Goal: Task Accomplishment & Management: Complete application form

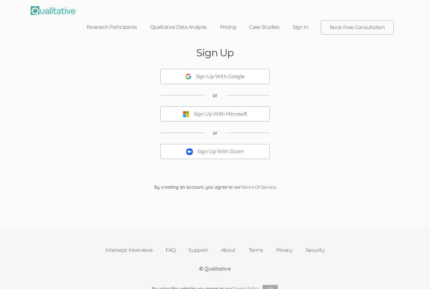
click at [226, 148] on div "Sign Up With Zoom" at bounding box center [220, 151] width 46 height 7
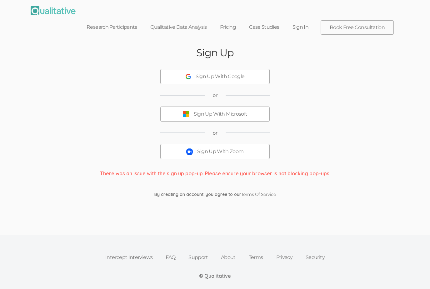
click at [150, 58] on div "Sign Up Sign Up With Google or Sign Up With Microsoft or Sign Up With Zoom Ther…" at bounding box center [215, 122] width 375 height 163
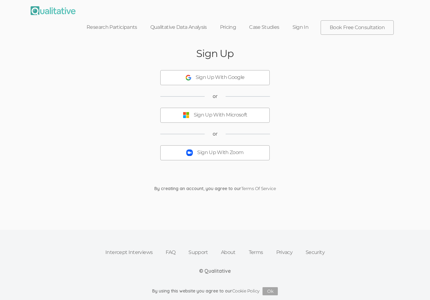
click at [239, 145] on button "Sign Up With Zoom" at bounding box center [215, 152] width 110 height 15
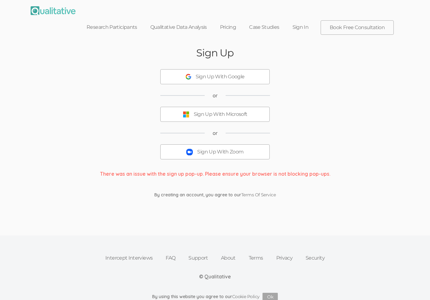
click at [230, 148] on div "Sign Up With Zoom" at bounding box center [220, 151] width 46 height 7
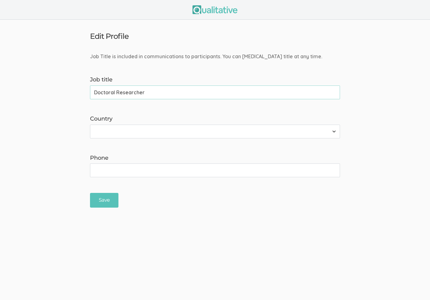
type input "Doctoral Researcher"
click at [287, 125] on select "Afghanistan Åland Islands Albania Algeria American Samoa Andorra Angola Anguill…" at bounding box center [215, 132] width 250 height 14
select select "237"
click at [307, 166] on input "Phone" at bounding box center [215, 170] width 250 height 14
type input "480-912-0555"
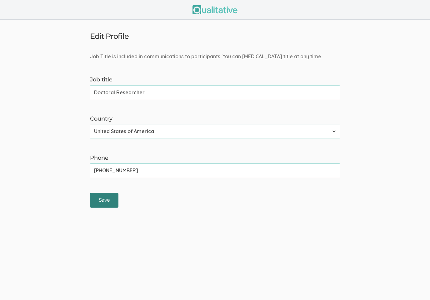
click at [98, 201] on input "Save" at bounding box center [104, 200] width 28 height 15
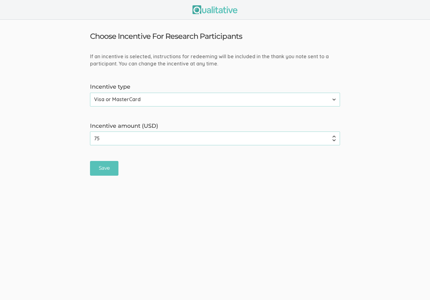
click at [186, 139] on input "75" at bounding box center [215, 138] width 250 height 14
type input "7"
type input "270"
click at [101, 170] on input "Save" at bounding box center [104, 168] width 28 height 15
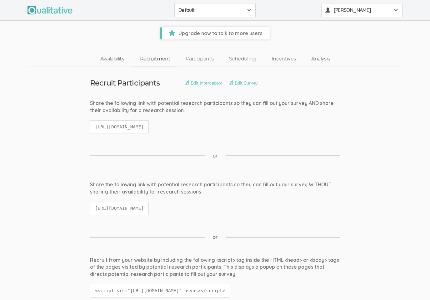
click at [345, 15] on button "Serah Mukoko" at bounding box center [362, 10] width 81 height 14
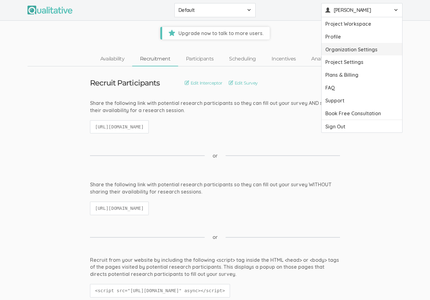
click at [368, 49] on link "Organization Settings" at bounding box center [362, 49] width 81 height 13
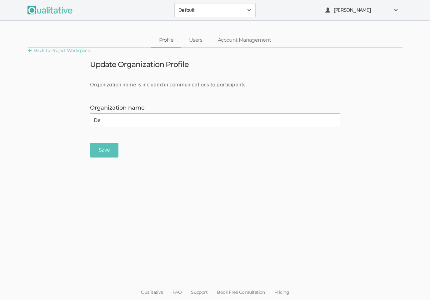
type input "D"
type input "Grand Canyon University"
click at [99, 150] on input "Save" at bounding box center [104, 150] width 28 height 15
click at [394, 11] on div "Serah Mukoko" at bounding box center [362, 10] width 73 height 7
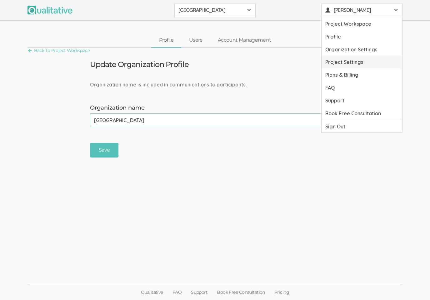
click at [355, 62] on link "Project Settings" at bounding box center [362, 61] width 81 height 13
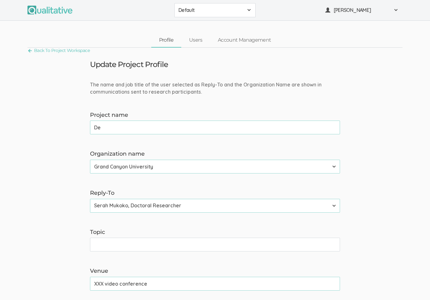
type input "D"
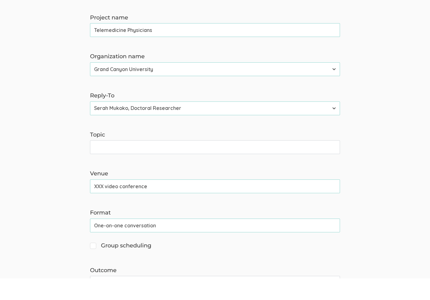
scroll to position [76, 0]
type input "Telemedicine Physicians"
click at [239, 161] on input "Topic" at bounding box center [215, 168] width 250 height 14
type input "F"
click at [150, 161] on input "Utilizing Telemedicine to build rapport" at bounding box center [215, 168] width 250 height 14
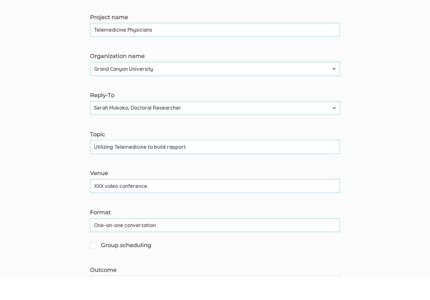
click at [149, 161] on input "Utilizing Telemedicine to build rapport" at bounding box center [215, 168] width 250 height 14
click at [157, 161] on input "Utilizing Telemedicine To build rapport" at bounding box center [215, 168] width 250 height 14
click at [169, 161] on input "Utilizing Telemedicine To Build rapport" at bounding box center [215, 168] width 250 height 14
type input "Utilizing Telemedicine To Build Rapport"
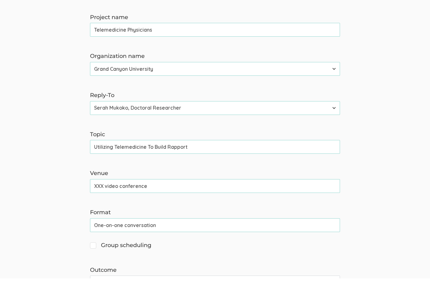
click at [145, 192] on form "The name and job title of the user selected as Reply-To and the Organization Na…" at bounding box center [215, 220] width 430 height 431
drag, startPoint x: 145, startPoint y: 183, endPoint x: 68, endPoint y: 184, distance: 77.6
click at [68, 184] on form "The name and job title of the user selected as Reply-To and the Organization Na…" at bounding box center [215, 220] width 430 height 431
type input "Zoom"
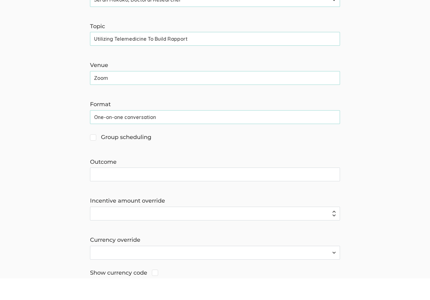
scroll to position [187, 0]
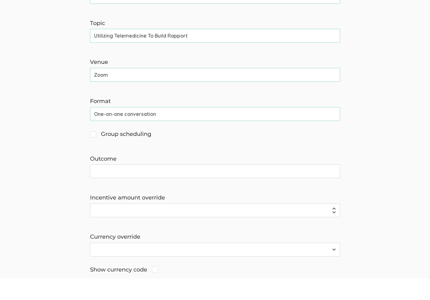
drag, startPoint x: 110, startPoint y: 72, endPoint x: 93, endPoint y: 73, distance: 17.5
click at [93, 89] on input "Zoom" at bounding box center [215, 96] width 250 height 14
click at [161, 89] on input "XXX video conference" at bounding box center [215, 96] width 250 height 14
drag, startPoint x: 104, startPoint y: 72, endPoint x: 93, endPoint y: 73, distance: 10.3
click at [93, 89] on input "XXX video conference" at bounding box center [215, 96] width 250 height 14
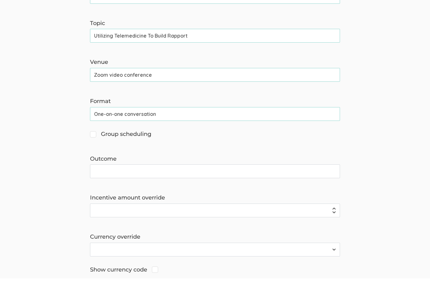
type input "Zoom video conference"
click at [110, 186] on input "Outcome" at bounding box center [215, 193] width 250 height 14
type input "A"
type input "B"
click at [120, 186] on input "Effective Strategies for Rapport Building" at bounding box center [215, 193] width 250 height 14
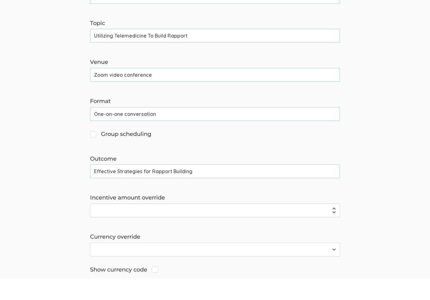
click at [120, 186] on input "Effective Strategies for Rapport Building" at bounding box center [215, 193] width 250 height 14
click at [153, 186] on input "Effective strategies for Rapport Building" at bounding box center [215, 193] width 250 height 14
click at [174, 186] on input "Effective strategies for rapport Building" at bounding box center [215, 193] width 250 height 14
drag, startPoint x: 170, startPoint y: 167, endPoint x: 166, endPoint y: 167, distance: 4.1
click at [166, 186] on input "Effective strategies for rapport building" at bounding box center [215, 193] width 250 height 14
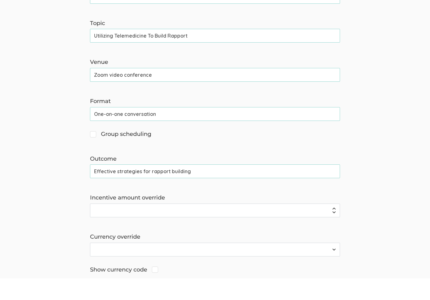
click at [170, 186] on input "Effective strategies for rapport building" at bounding box center [215, 193] width 250 height 14
drag, startPoint x: 170, startPoint y: 168, endPoint x: 150, endPoint y: 168, distance: 20.0
click at [150, 186] on input "Effective strategies for rapport building" at bounding box center [215, 193] width 250 height 14
click at [174, 186] on input "Effective strategies for building" at bounding box center [215, 193] width 250 height 14
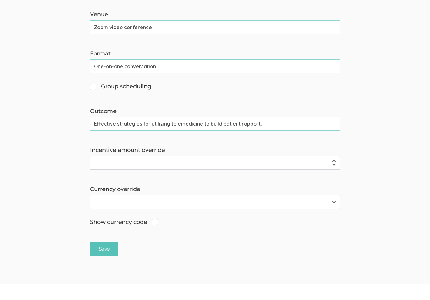
scroll to position [260, 0]
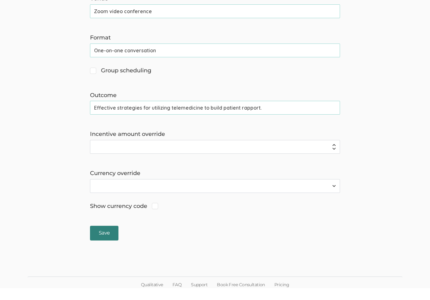
type input "Effective strategies for utilizing telemedicine to build patient rapport."
click at [100, 237] on input "Save" at bounding box center [104, 244] width 28 height 15
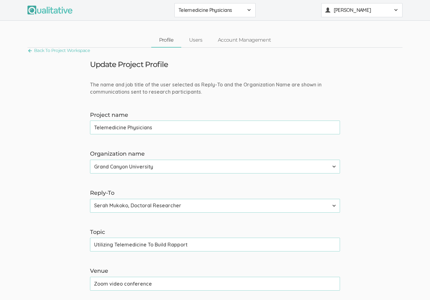
click at [395, 8] on span at bounding box center [396, 10] width 5 height 5
click at [360, 26] on link "Project Workspace" at bounding box center [362, 23] width 81 height 13
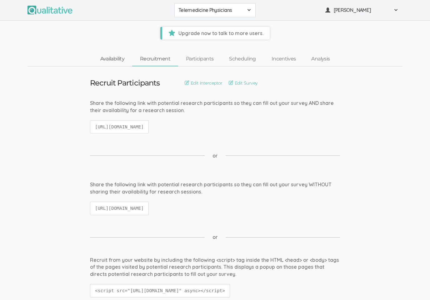
click at [119, 54] on link "Availability" at bounding box center [113, 58] width 40 height 13
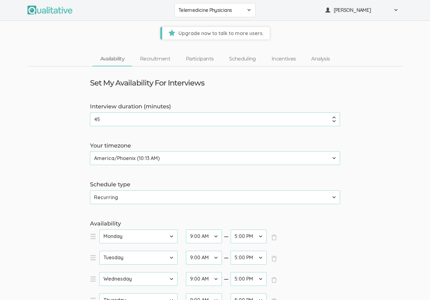
click at [118, 58] on link "Availability" at bounding box center [113, 58] width 40 height 13
click at [135, 120] on input "45" at bounding box center [215, 119] width 250 height 14
type input "4"
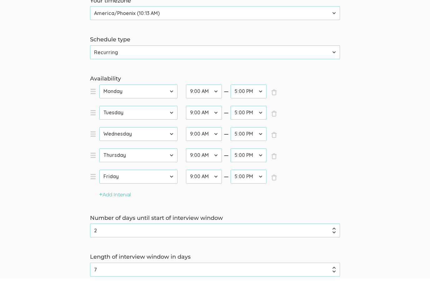
scroll to position [127, 0]
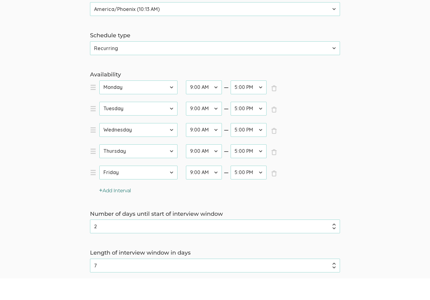
type input "60"
click at [112, 209] on button "Add Interval" at bounding box center [115, 212] width 32 height 7
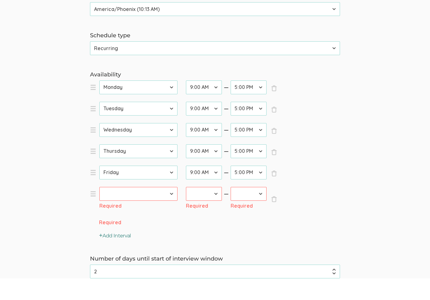
scroll to position [149, 0]
click at [122, 193] on select "Sunday Monday Tuesday Wednesday Thursday Friday Saturday" at bounding box center [138, 193] width 78 height 14
select select "6"
click at [109, 233] on button "Add Interval" at bounding box center [115, 235] width 32 height 7
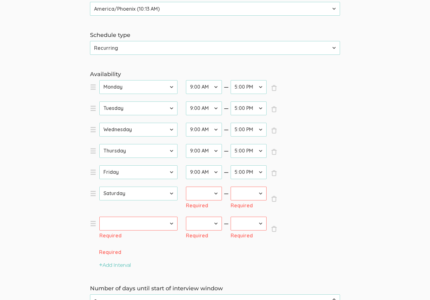
click at [111, 222] on select "Sunday Monday Tuesday Wednesday Thursday Friday Saturday" at bounding box center [138, 224] width 78 height 14
select select "0"
click at [195, 89] on select "12:00 AM 12:30 AM 1:00 AM 1:30 AM 2:00 AM 2:30 AM 3:00 AM 3:30 AM 4:00 AM 4:30 …" at bounding box center [204, 87] width 36 height 14
select select "10"
click at [245, 86] on select "12:00 AM 12:30 AM 1:00 AM 1:30 AM 2:00 AM 2:30 AM 3:00 AM 3:30 AM 4:00 AM 4:30 …" at bounding box center [249, 87] width 36 height 14
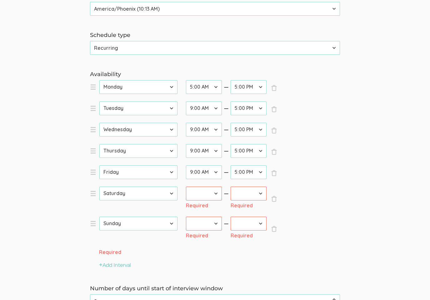
select select "44"
click at [196, 111] on select "12:00 AM 12:30 AM 1:00 AM 1:30 AM 2:00 AM 2:30 AM 3:00 AM 3:30 AM 4:00 AM 4:30 …" at bounding box center [204, 108] width 36 height 14
select select "10"
click at [244, 107] on select "12:00 AM 12:30 AM 1:00 AM 1:30 AM 2:00 AM 2:30 AM 3:00 AM 3:30 AM 4:00 AM 4:30 …" at bounding box center [249, 108] width 36 height 14
select select "44"
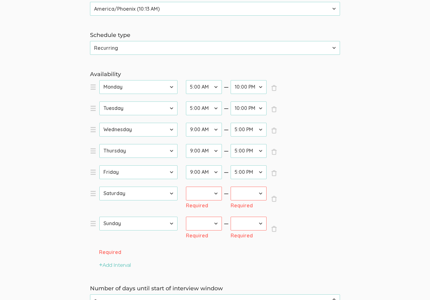
click at [197, 129] on select "12:00 AM 12:30 AM 1:00 AM 1:30 AM 2:00 AM 2:30 AM 3:00 AM 3:30 AM 4:00 AM 4:30 …" at bounding box center [204, 130] width 36 height 14
select select "10"
click at [242, 130] on select "12:00 AM 12:30 AM 1:00 AM 1:30 AM 2:00 AM 2:30 AM 3:00 AM 3:30 AM 4:00 AM 4:30 …" at bounding box center [249, 130] width 36 height 14
select select "44"
click at [197, 151] on select "12:00 AM 12:30 AM 1:00 AM 1:30 AM 2:00 AM 2:30 AM 3:00 AM 3:30 AM 4:00 AM 4:30 …" at bounding box center [204, 151] width 36 height 14
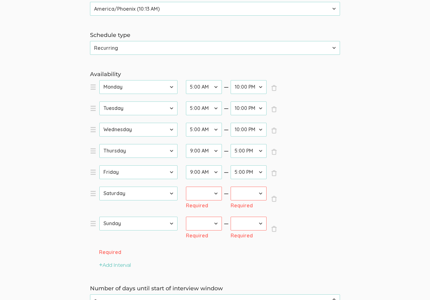
select select "10"
click at [237, 149] on select "12:00 AM 12:30 AM 1:00 AM 1:30 AM 2:00 AM 2:30 AM 3:00 AM 3:30 AM 4:00 AM 4:30 …" at bounding box center [249, 151] width 36 height 14
select select "44"
click at [191, 174] on select "12:00 AM 12:30 AM 1:00 AM 1:30 AM 2:00 AM 2:30 AM 3:00 AM 3:30 AM 4:00 AM 4:30 …" at bounding box center [204, 172] width 36 height 14
select select "10"
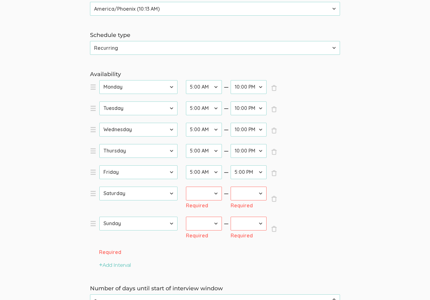
click at [243, 172] on select "12:00 AM 12:30 AM 1:00 AM 1:30 AM 2:00 AM 2:30 AM 3:00 AM 3:30 AM 4:00 AM 4:30 …" at bounding box center [249, 172] width 36 height 14
select select "44"
click at [198, 191] on select "12:00 AM 12:30 AM 1:00 AM 1:30 AM 2:00 AM 2:30 AM 3:00 AM 3:30 AM 4:00 AM 4:30 …" at bounding box center [204, 193] width 36 height 14
select select "10"
click at [248, 186] on select "12:00 AM 12:30 AM 1:00 AM 1:30 AM 2:00 AM 2:30 AM 3:00 AM 3:30 AM 4:00 AM 4:30 …" at bounding box center [249, 193] width 36 height 14
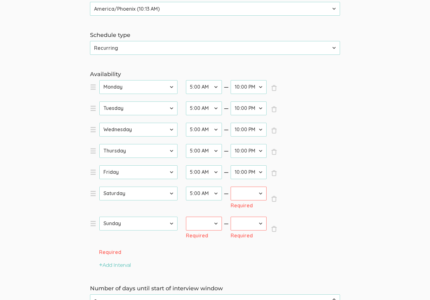
select select "44"
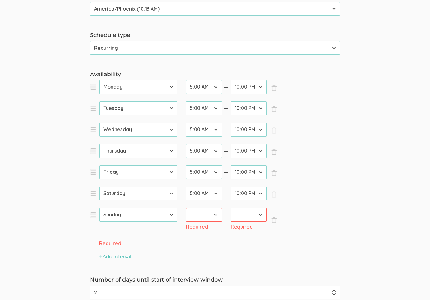
click at [200, 212] on select "12:00 AM 12:30 AM 1:00 AM 1:30 AM 2:00 AM 2:30 AM 3:00 AM 3:30 AM 4:00 AM 4:30 …" at bounding box center [204, 215] width 36 height 14
select select "10"
click at [246, 211] on select "12:00 AM 12:30 AM 1:00 AM 1:30 AM 2:00 AM 2:30 AM 3:00 AM 3:30 AM 4:00 AM 4:30 …" at bounding box center [249, 215] width 36 height 14
select select "44"
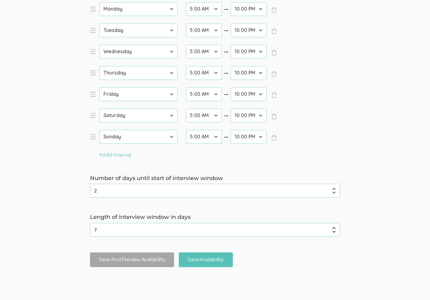
scroll to position [237, 0]
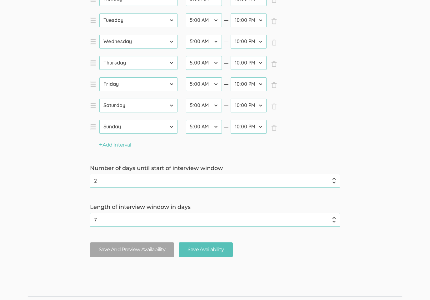
click at [102, 178] on input "2" at bounding box center [215, 181] width 250 height 14
type input "0"
click at [140, 222] on input "7" at bounding box center [215, 220] width 250 height 14
click at [105, 179] on input "0" at bounding box center [215, 181] width 250 height 14
type input "2"
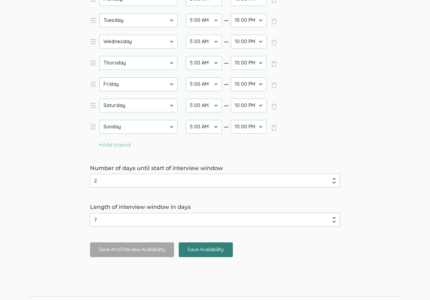
click at [213, 248] on input "Save Availability" at bounding box center [206, 249] width 54 height 15
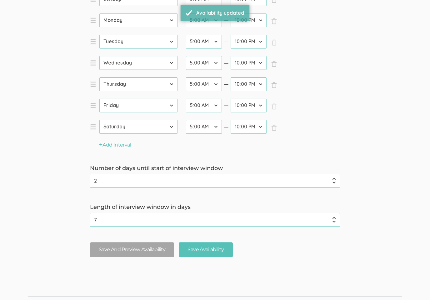
scroll to position [0, 0]
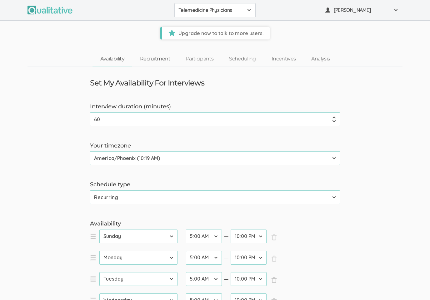
click at [156, 61] on link "Recruitment" at bounding box center [155, 58] width 46 height 13
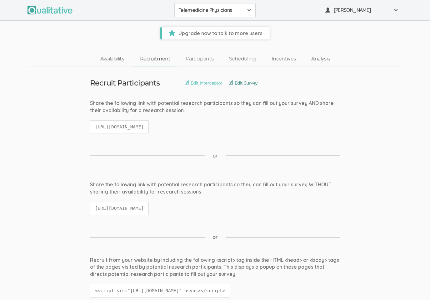
click at [248, 84] on link "Edit Survey" at bounding box center [243, 82] width 29 height 7
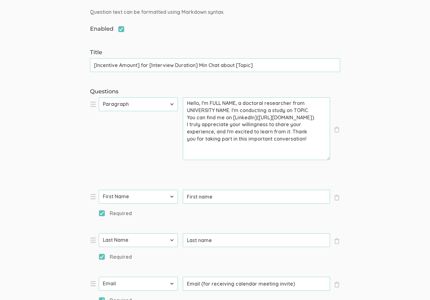
scroll to position [91, 0]
click at [237, 102] on textarea "Hello, I'm FULL NAME, a doctoral researcher from UNIVERSITY NAME. I'm conductin…" at bounding box center [256, 128] width 147 height 63
drag, startPoint x: 237, startPoint y: 101, endPoint x: 222, endPoint y: 101, distance: 15.3
click at [222, 101] on textarea "Hello, I'm FULL NAME, a doctoral researcher from UNIVERSITY NAME. I'm conductin…" at bounding box center [256, 128] width 147 height 63
click at [216, 100] on textarea "Hello, I'm FULL NAME, a doctoral researcher from UNIVERSITY NAME. I'm conductin…" at bounding box center [256, 128] width 147 height 63
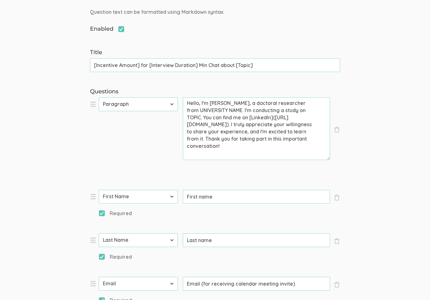
click at [231, 101] on textarea "Hello, I'm Serah mukoko, a doctoral researcher from UNIVERSITY NAME. I'm conduc…" at bounding box center [256, 128] width 147 height 63
click at [230, 108] on textarea "Hello, I'm Serah Mukoko, a doctoral researcher from UNIVERSITY NAME. I'm conduc…" at bounding box center [256, 128] width 147 height 63
drag, startPoint x: 230, startPoint y: 107, endPoint x: 189, endPoint y: 108, distance: 41.3
click at [189, 108] on textarea "Hello, I'm Serah Mukoko, a doctoral researcher from UNIVERSITY NAME. I'm conduc…" at bounding box center [256, 128] width 147 height 63
drag, startPoint x: 201, startPoint y: 114, endPoint x: 186, endPoint y: 115, distance: 15.4
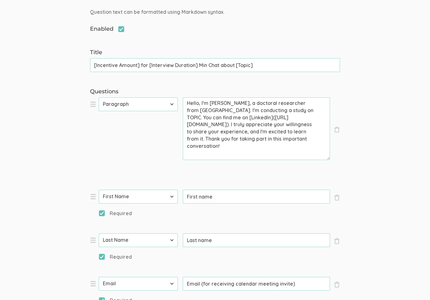
click at [186, 115] on textarea "Hello, I'm Serah Mukoko, a doctoral researcher from Grand Canyon University. I'…" at bounding box center [256, 128] width 147 height 63
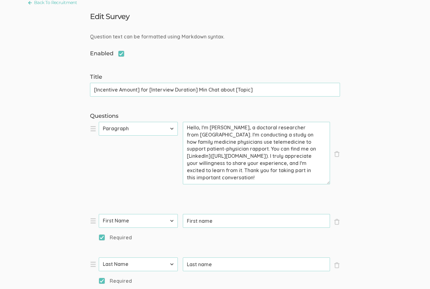
scroll to position [67, 0]
click at [191, 151] on textarea "Hello, I'm Serah Mukoko, a doctoral researcher from Grand Canyon University. I'…" at bounding box center [256, 152] width 147 height 63
click at [189, 150] on textarea "Hello, I'm Serah Mukoko, a doctoral researcher from Grand Canyon University. I'…" at bounding box center [256, 152] width 147 height 63
click at [186, 152] on textarea "Hello, I'm Serah Mukoko, a doctoral researcher from Grand Canyon University. I'…" at bounding box center [256, 152] width 147 height 63
click at [189, 148] on textarea "Hello, I'm Serah Mukoko, a doctoral researcher from Grand Canyon University. I'…" at bounding box center [256, 152] width 147 height 63
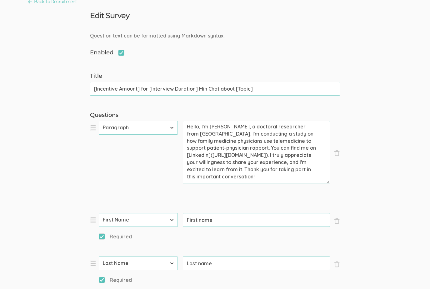
click at [191, 154] on textarea "Hello, I'm Serah Mukoko, a doctoral researcher from Grand Canyon University. I'…" at bounding box center [256, 152] width 147 height 63
click at [194, 149] on textarea "Hello, I'm Serah Mukoko, a doctoral researcher from Grand Canyon University. I'…" at bounding box center [256, 152] width 147 height 63
click at [239, 155] on textarea "Hello, I'm Serah Mukoko, a doctoral researcher from Grand Canyon University. I'…" at bounding box center [256, 152] width 147 height 63
click at [218, 152] on textarea "Hello, I'm Serah Mukoko, a doctoral researcher from Grand Canyon University. I'…" at bounding box center [256, 152] width 147 height 63
click at [217, 151] on textarea "Hello, I'm Serah Mukoko, a doctoral researcher from Grand Canyon University. I'…" at bounding box center [256, 152] width 147 height 63
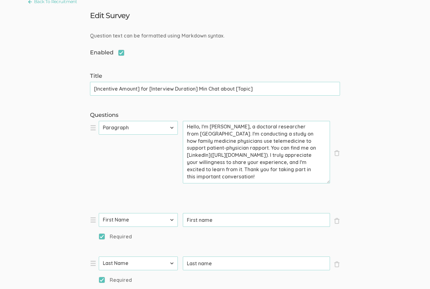
paste textarea "serah-m-9b662476/"
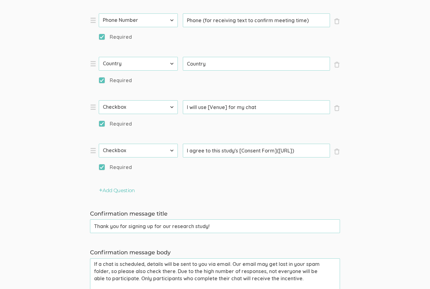
scroll to position [396, 0]
type textarea "Hello, I'm Serah Mukoko, a doctoral researcher from Grand Canyon University. I'…"
drag, startPoint x: 279, startPoint y: 150, endPoint x: 303, endPoint y: 151, distance: 23.8
click at [303, 151] on input "I agree to this study's [Consent Form](https://CONSENT-FORM-LINK-HERE)" at bounding box center [256, 152] width 147 height 14
drag, startPoint x: 278, startPoint y: 149, endPoint x: 323, endPoint y: 152, distance: 44.8
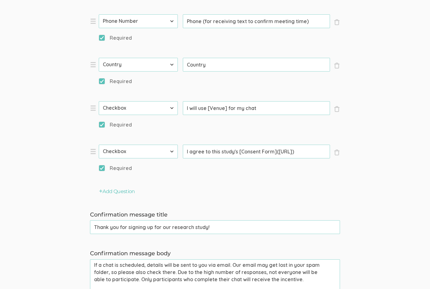
click at [323, 152] on input "I agree to this study's [Consent Form](https://CONSENT-FORM-LINK-HERE)" at bounding box center [256, 152] width 147 height 14
click at [285, 148] on input "I agree to this study's [Consent Form](https://CONSENT-FORM-LINK-HERE)" at bounding box center [256, 152] width 147 height 14
drag, startPoint x: 239, startPoint y: 149, endPoint x: 324, endPoint y: 151, distance: 84.8
click at [324, 151] on input "I agree to this study's [Consent Form](https://CONSENT-FORM-LINK-HERE)" at bounding box center [256, 152] width 147 height 14
click at [308, 150] on input "I agree to this study's [Consent Form](https://CONSENT-FORM-LINK-HERE)" at bounding box center [256, 152] width 147 height 14
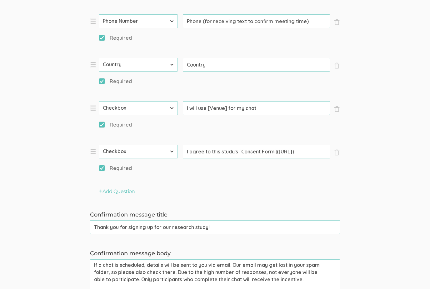
drag, startPoint x: 239, startPoint y: 150, endPoint x: 272, endPoint y: 152, distance: 32.9
click at [272, 152] on input "I agree to this study's [Consent Form](https://CONSENT-FORM-LINK-HERE)" at bounding box center [256, 152] width 147 height 14
drag, startPoint x: 272, startPoint y: 150, endPoint x: 324, endPoint y: 152, distance: 52.3
click at [324, 152] on input "I agree to this study's [Consent Form](https://CONSENT-FORM-LINK-HERE)" at bounding box center [256, 152] width 147 height 14
click at [278, 149] on input "I agree to this study's [Consent Form]()" at bounding box center [256, 152] width 147 height 14
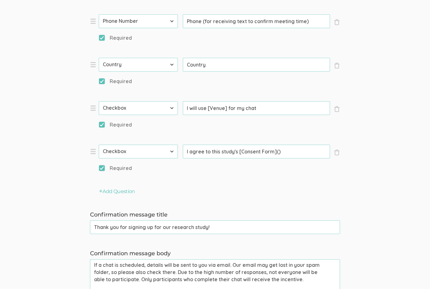
click at [278, 151] on input "I agree to this study's [Consent Form]()" at bounding box center [256, 152] width 147 height 14
paste input "https://1drv.ms/w/c/063b4467b58ee980/EShFxAtG8TRIj5GXtY6CRLwB0LselaQDOto0a6A6PH…"
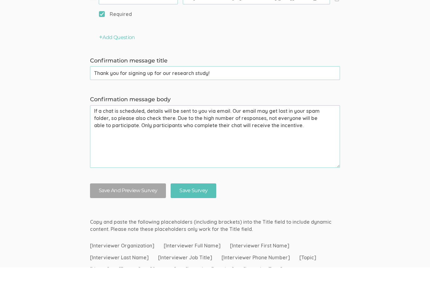
scroll to position [594, 0]
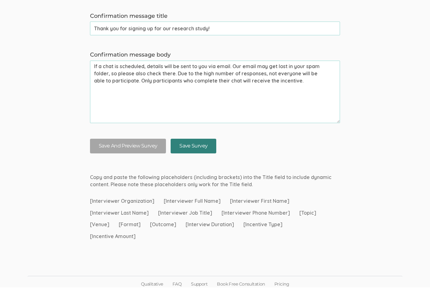
type input "I agree to this study's [Consent Form](https://1drv.ms/w/c/063b4467b58ee980/ESh…"
click at [201, 144] on input "Save Survey" at bounding box center [194, 147] width 46 height 15
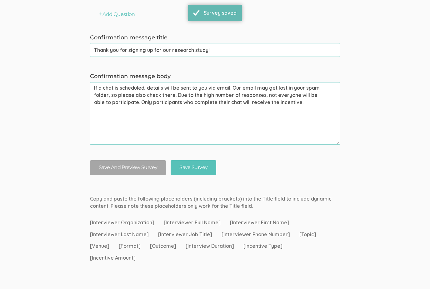
scroll to position [0, 0]
